Goal: Information Seeking & Learning: Check status

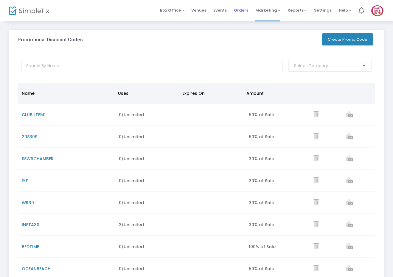
click at [243, 10] on span "Orders" at bounding box center [241, 10] width 14 height 15
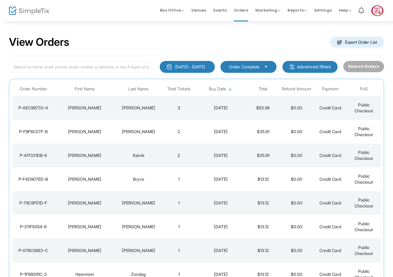
click at [81, 48] on div "View Orders Export Order List" at bounding box center [196, 42] width 375 height 25
click at [95, 66] on input at bounding box center [81, 67] width 145 height 12
paste input "[PERSON_NAME][EMAIL_ADDRESS][DOMAIN_NAME]"
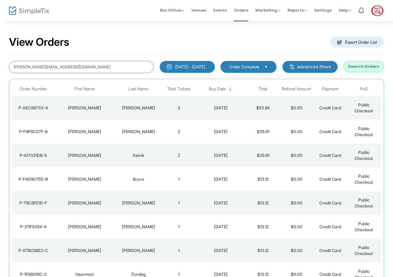
click at [94, 66] on input "[PERSON_NAME][EMAIL_ADDRESS][DOMAIN_NAME]" at bounding box center [81, 67] width 145 height 12
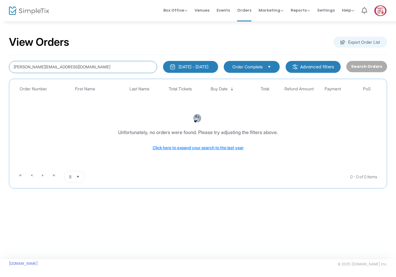
click at [47, 66] on input "[PERSON_NAME][EMAIL_ADDRESS][DOMAIN_NAME]" at bounding box center [83, 67] width 148 height 12
drag, startPoint x: 29, startPoint y: 65, endPoint x: 95, endPoint y: 69, distance: 66.2
click at [95, 69] on input "[PERSON_NAME][EMAIL_ADDRESS][DOMAIN_NAME]" at bounding box center [83, 67] width 148 height 12
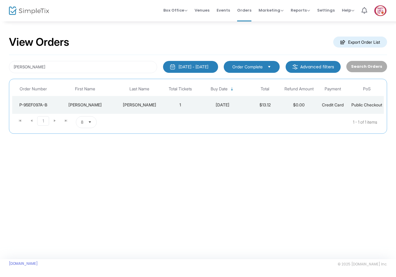
click at [51, 174] on div "View Orders Export Order List [PERSON_NAME] [DATE] - [DATE] Last 30 Days [DATE]…" at bounding box center [198, 140] width 396 height 239
click at [39, 64] on input "[PERSON_NAME]" at bounding box center [83, 67] width 148 height 12
paste input "[EMAIL_ADDRESS][DOMAIN_NAME]"
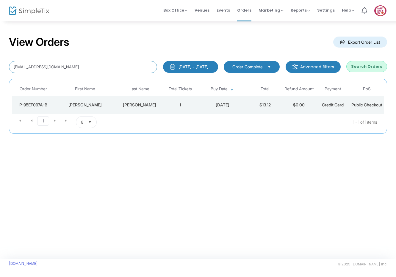
type input "[EMAIL_ADDRESS][DOMAIN_NAME]"
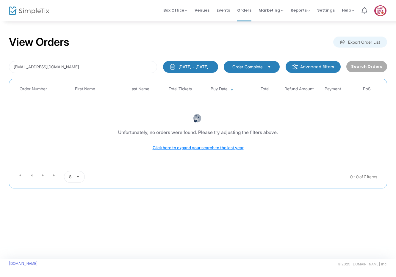
click at [52, 29] on div "View Orders Export Order List [EMAIL_ADDRESS][DOMAIN_NAME] [DATE] - [DATE] Last…" at bounding box center [198, 115] width 396 height 189
click at [238, 6] on li "Orders" at bounding box center [244, 10] width 21 height 21
drag, startPoint x: 123, startPoint y: 17, endPoint x: 131, endPoint y: 13, distance: 8.1
click at [124, 16] on div "Box Office Sell Tickets Bookings Sell Season Pass Venues Memberships Events Ord…" at bounding box center [236, 10] width 320 height 21
